Goal: Information Seeking & Learning: Check status

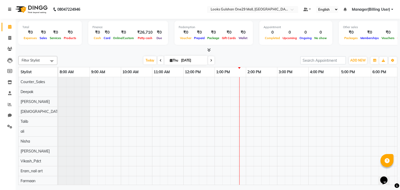
click at [9, 8] on icon at bounding box center [9, 10] width 3 height 4
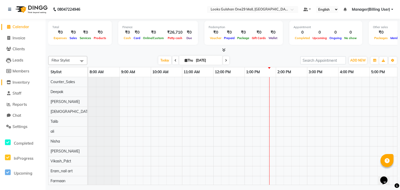
click at [21, 81] on span "Inventory" at bounding box center [20, 82] width 17 height 5
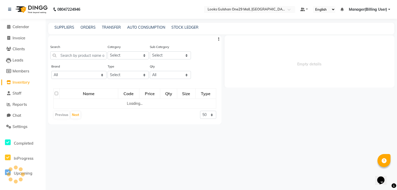
select select
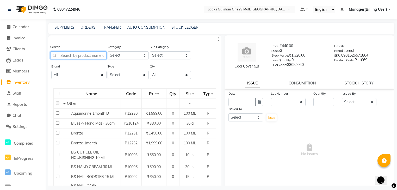
click at [91, 55] on input "text" at bounding box center [78, 55] width 56 height 8
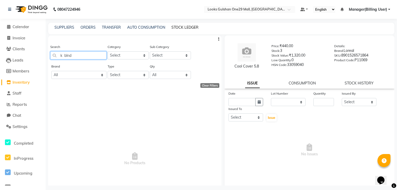
type input "k blnd"
click at [185, 29] on link "STOCK LEDGER" at bounding box center [184, 27] width 27 height 5
select select "all"
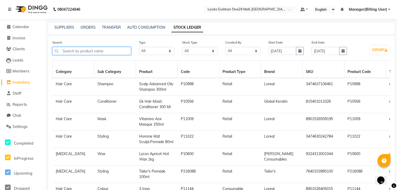
click at [104, 51] on input "text" at bounding box center [91, 51] width 79 height 8
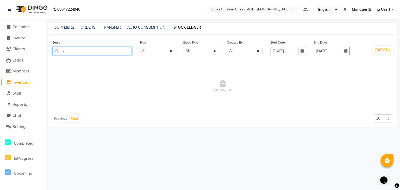
type input "k"
type input "chro"
click at [210, 52] on select "Select All New Stock Adjustment Return Transfer In Other Internal Use Damaged E…" at bounding box center [201, 51] width 36 height 8
click at [262, 69] on span "Empty list" at bounding box center [222, 86] width 341 height 52
click at [68, 29] on link "SUPPLIERS" at bounding box center [64, 27] width 20 height 5
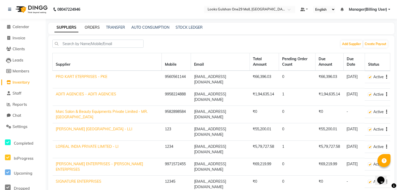
click at [97, 26] on link "ORDERS" at bounding box center [92, 27] width 15 height 5
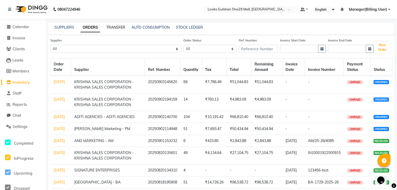
click at [113, 29] on link "TRANSFER" at bounding box center [115, 27] width 19 height 5
select select "sender"
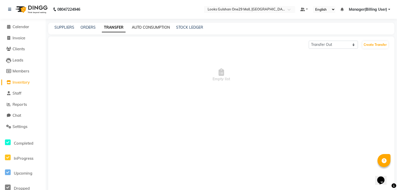
click at [151, 27] on link "AUTO CONSUMPTION" at bounding box center [151, 27] width 38 height 5
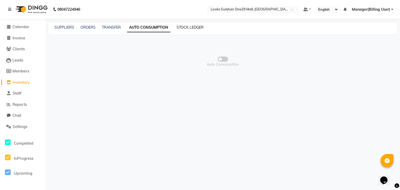
click at [186, 26] on link "STOCK LEDGER" at bounding box center [190, 27] width 27 height 5
select select "all"
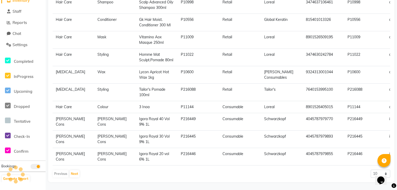
scroll to position [90, 0]
click at [77, 173] on button "Next" at bounding box center [75, 173] width 10 height 7
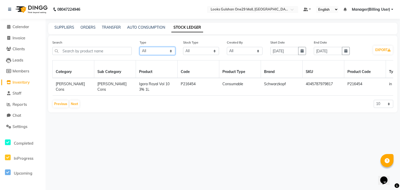
click at [156, 51] on select "Select All In Out" at bounding box center [158, 51] width 36 height 8
click at [242, 53] on select "Select All Admin Manager(Billing User) Ritu Mittal" at bounding box center [245, 51] width 36 height 8
click at [258, 112] on div "Search Type Select All In Out Stock Type Select All New Stock Adjustment Return…" at bounding box center [222, 73] width 349 height 77
click at [69, 30] on div "SUPPLIERS" at bounding box center [64, 27] width 20 height 5
click at [70, 28] on link "SUPPLIERS" at bounding box center [64, 27] width 20 height 5
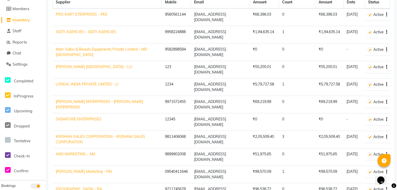
scroll to position [41, 0]
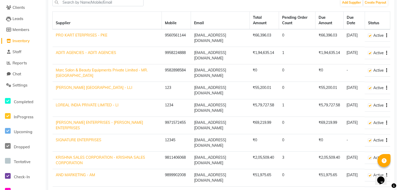
click at [113, 105] on link "LOREAL INDIA PRIVATE LIMITED - LI" at bounding box center [87, 105] width 63 height 5
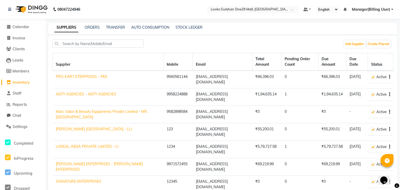
select select "4926"
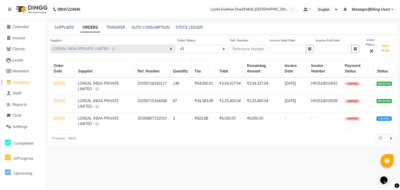
click at [191, 89] on td "₹54,050.01" at bounding box center [203, 86] width 25 height 18
click at [236, 84] on td "₹3,54,327.54" at bounding box center [230, 86] width 28 height 18
